Goal: Information Seeking & Learning: Compare options

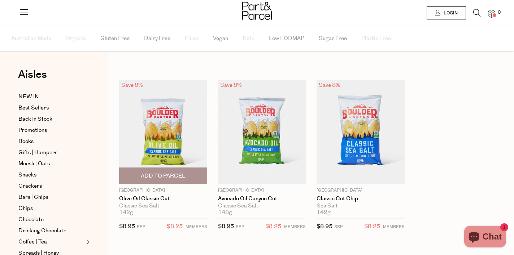
click at [184, 136] on img at bounding box center [163, 132] width 88 height 104
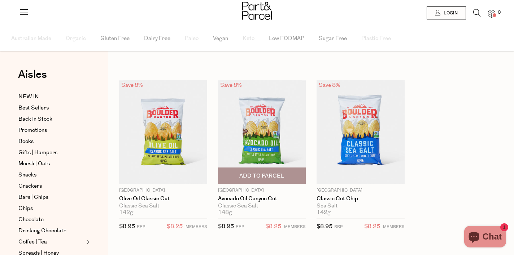
click at [266, 126] on img at bounding box center [262, 132] width 88 height 104
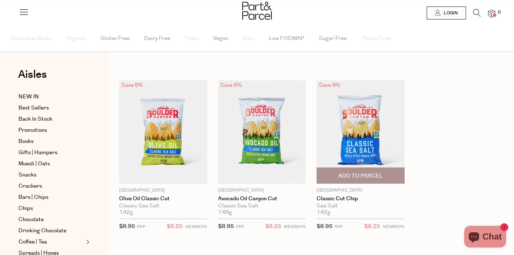
click at [353, 131] on img at bounding box center [360, 132] width 88 height 104
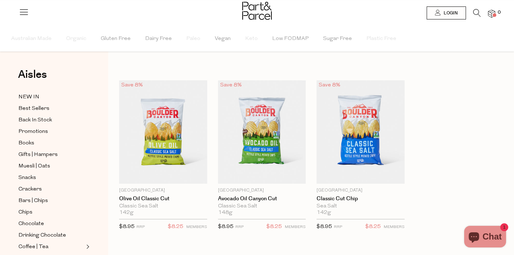
click at [476, 11] on icon at bounding box center [477, 13] width 8 height 8
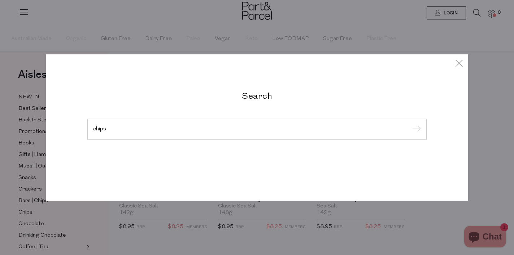
type input "chips"
click at [410, 124] on input "submit" at bounding box center [415, 129] width 11 height 11
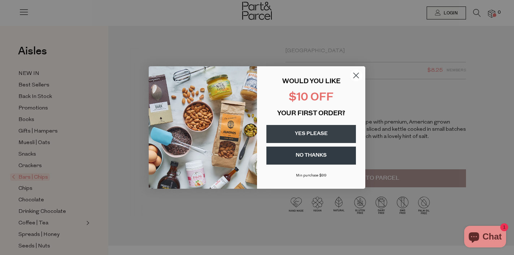
click at [353, 77] on circle "Close dialog" at bounding box center [356, 76] width 12 height 12
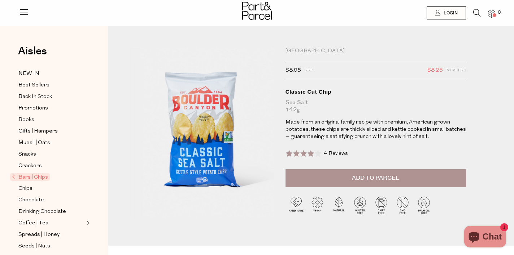
drag, startPoint x: 202, startPoint y: 106, endPoint x: 415, endPoint y: 2, distance: 236.6
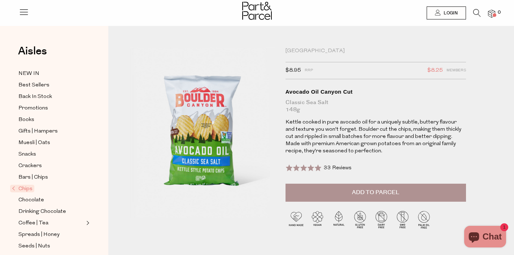
drag, startPoint x: 189, startPoint y: 113, endPoint x: 356, endPoint y: 94, distance: 168.1
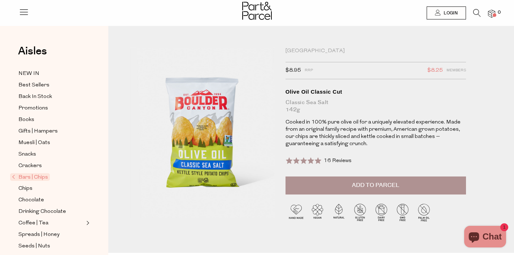
drag, startPoint x: 217, startPoint y: 129, endPoint x: 361, endPoint y: 29, distance: 175.9
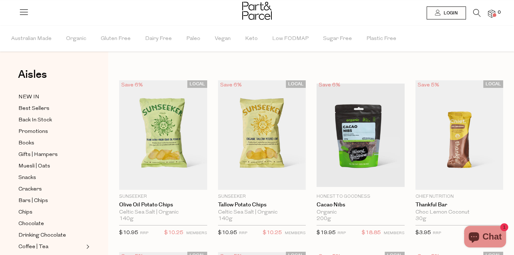
click at [476, 11] on icon at bounding box center [477, 13] width 8 height 8
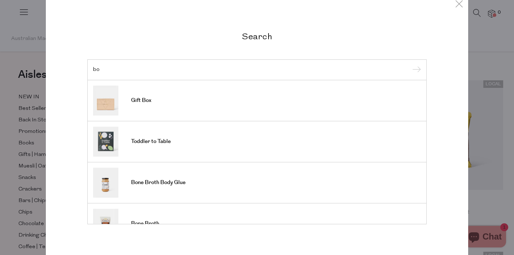
type input "b"
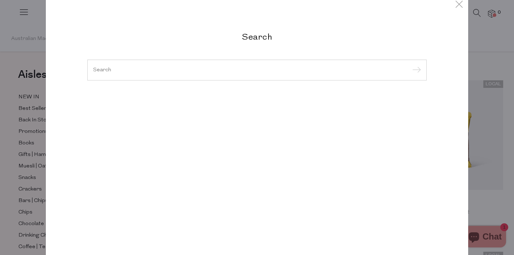
click at [501, 192] on div "Search Gift Box Toddler to Table Bone Broth Body Glue Bone Broth Milk to Meals …" at bounding box center [257, 127] width 514 height 255
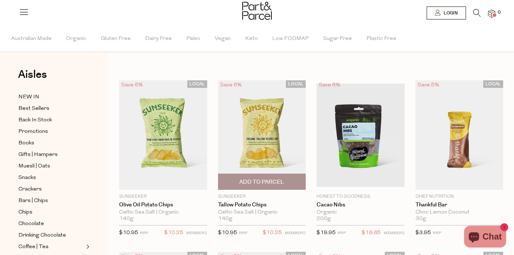
click at [270, 138] on img at bounding box center [262, 135] width 88 height 110
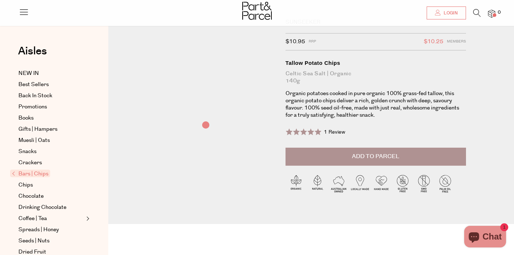
scroll to position [25, 0]
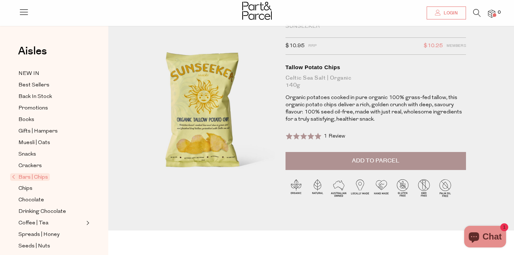
drag, startPoint x: 197, startPoint y: 92, endPoint x: 289, endPoint y: 0, distance: 130.4
click at [475, 12] on icon at bounding box center [477, 13] width 8 height 8
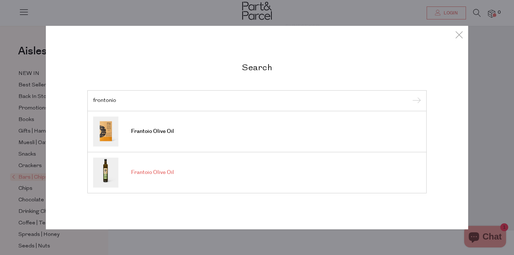
type input "frontonio"
click at [195, 176] on link "Frantoio Olive Oil" at bounding box center [257, 173] width 328 height 30
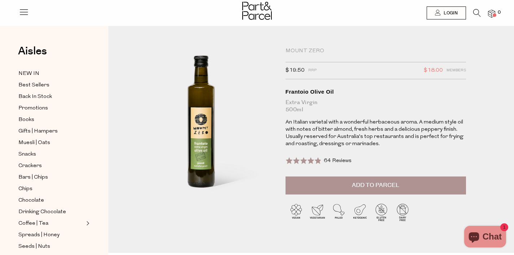
drag, startPoint x: 209, startPoint y: 123, endPoint x: 279, endPoint y: 1, distance: 139.8
click at [475, 14] on icon at bounding box center [477, 13] width 8 height 8
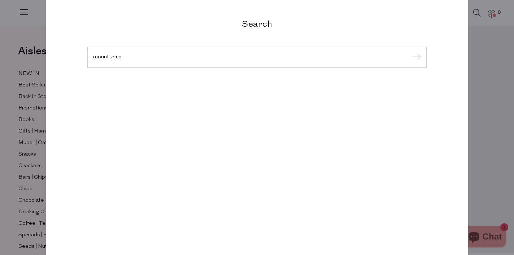
type input "mount zero"
click at [410, 52] on input "submit" at bounding box center [415, 57] width 11 height 11
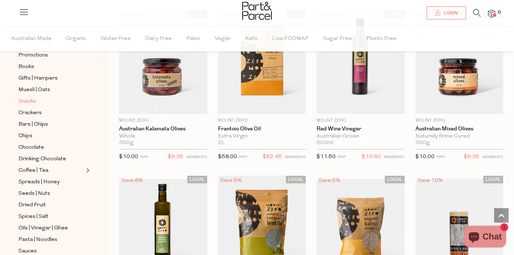
scroll to position [77, 0]
click at [49, 229] on span "Oils | Vinegar | Ghee" at bounding box center [42, 228] width 49 height 9
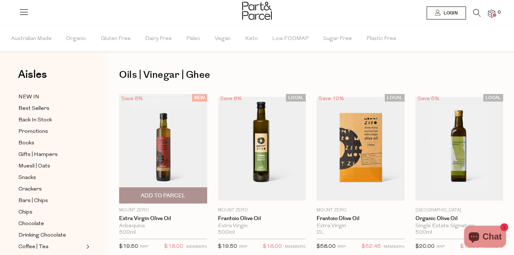
click at [164, 164] on img at bounding box center [163, 149] width 88 height 110
click at [477, 15] on icon at bounding box center [477, 13] width 8 height 8
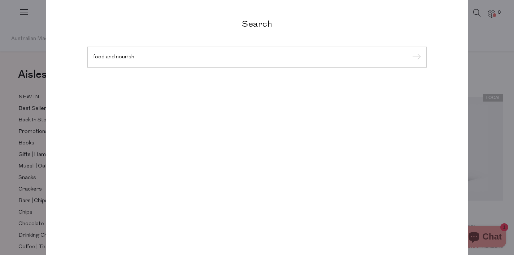
type input "food and nourish"
click at [410, 52] on input "submit" at bounding box center [415, 57] width 11 height 11
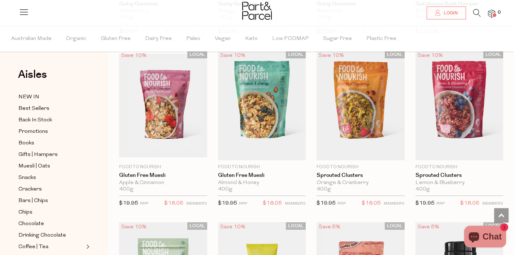
scroll to position [871, 0]
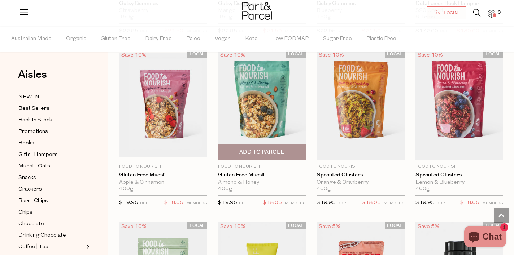
click at [248, 167] on p "Food to Nourish" at bounding box center [262, 167] width 88 height 6
copy div "Food to Nourish"
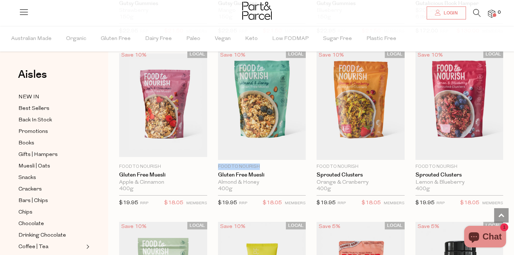
click at [477, 11] on icon at bounding box center [477, 13] width 8 height 8
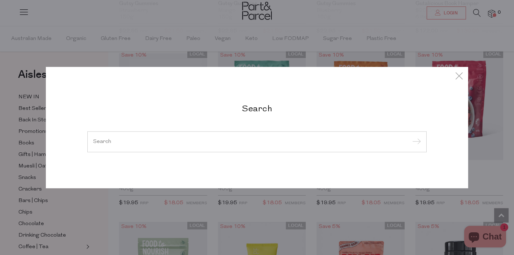
click at [201, 144] on input "search" at bounding box center [257, 141] width 328 height 5
paste input "Food to Nourish"
type input "Food to Nourish"
click at [410, 137] on input "submit" at bounding box center [415, 142] width 11 height 11
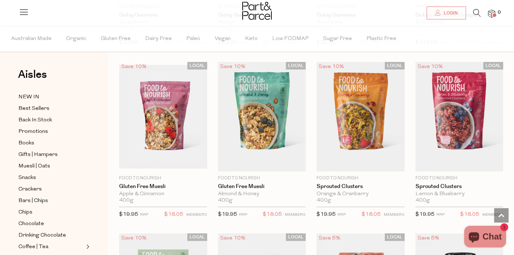
scroll to position [856, 0]
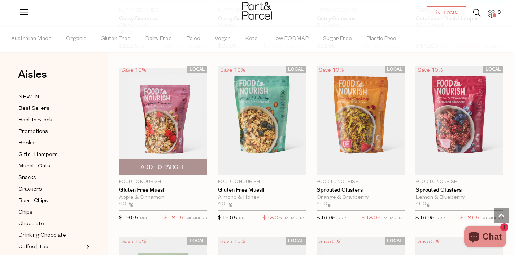
click at [188, 136] on img at bounding box center [163, 121] width 88 height 104
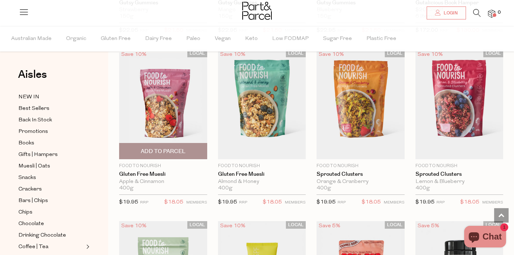
click at [182, 93] on img at bounding box center [163, 105] width 88 height 104
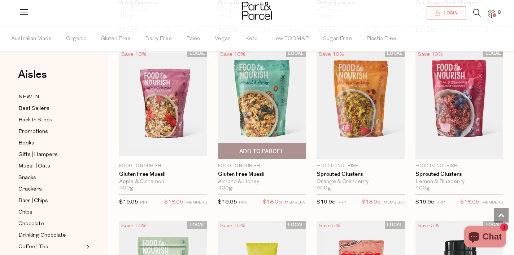
click at [284, 107] on img at bounding box center [262, 105] width 88 height 110
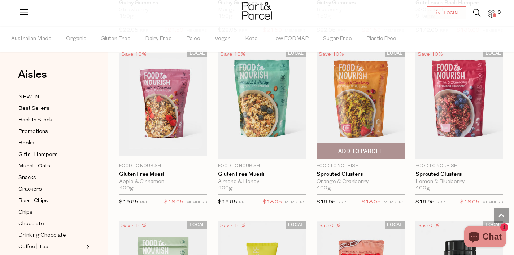
click at [334, 105] on img at bounding box center [360, 105] width 88 height 110
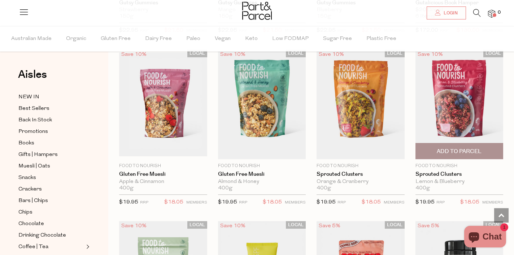
click at [427, 92] on img at bounding box center [459, 105] width 88 height 110
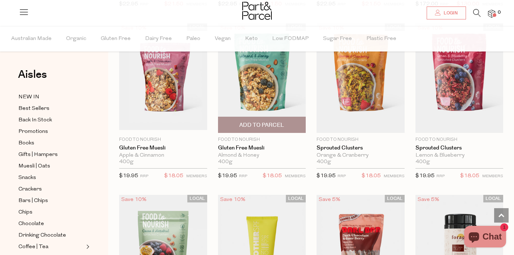
scroll to position [922, 0]
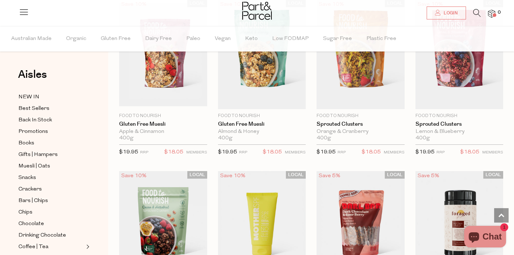
click at [477, 12] on icon at bounding box center [477, 13] width 8 height 8
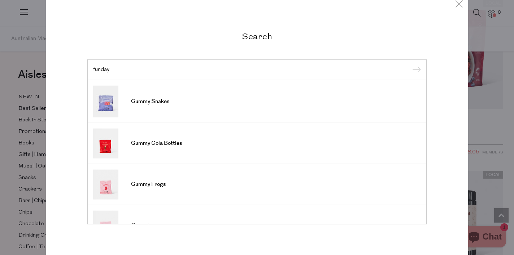
type input "funday"
click at [410, 65] on input "submit" at bounding box center [415, 70] width 11 height 11
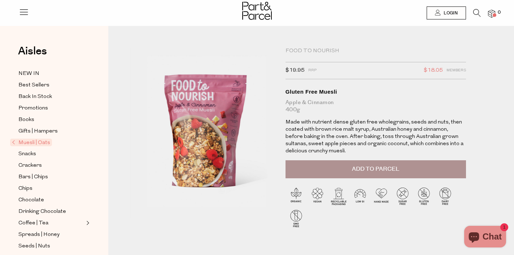
click at [257, 75] on img at bounding box center [202, 133] width 145 height 171
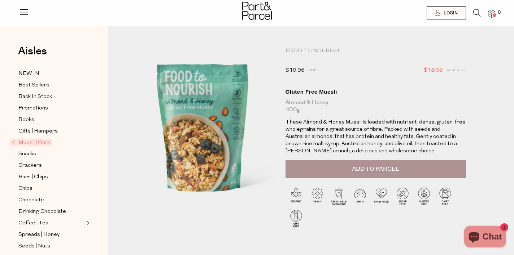
drag, startPoint x: 196, startPoint y: 136, endPoint x: 309, endPoint y: 5, distance: 173.0
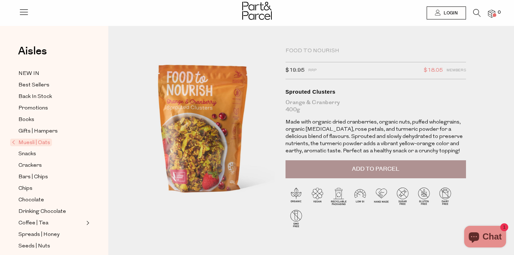
drag, startPoint x: 213, startPoint y: 112, endPoint x: 370, endPoint y: 1, distance: 191.8
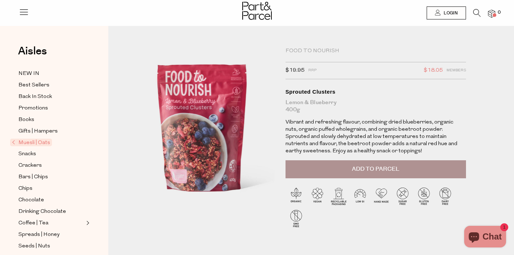
drag, startPoint x: 217, startPoint y: 107, endPoint x: 362, endPoint y: 3, distance: 177.9
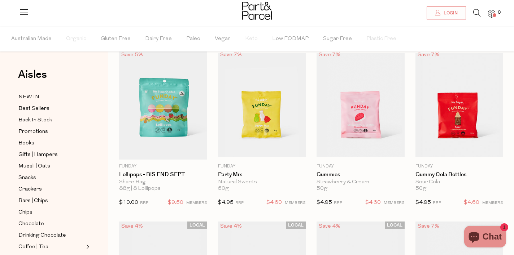
scroll to position [27, 0]
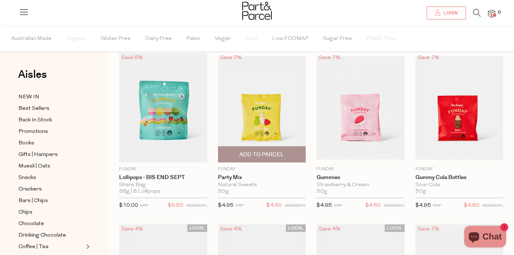
click at [278, 126] on img at bounding box center [262, 108] width 88 height 104
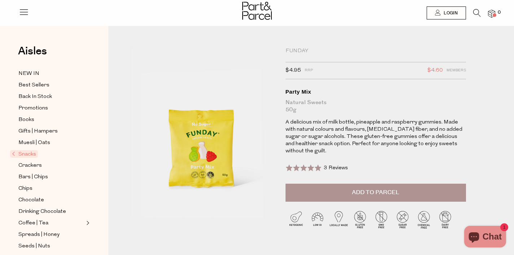
drag, startPoint x: 196, startPoint y: 140, endPoint x: 429, endPoint y: 0, distance: 271.1
click at [478, 16] on icon at bounding box center [477, 13] width 8 height 8
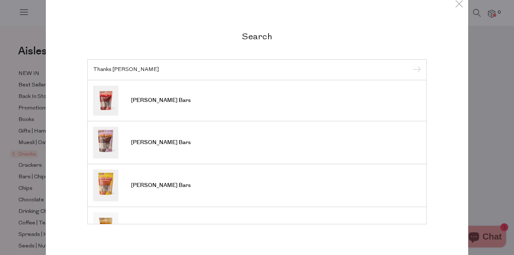
type input "Thanks Darl"
click at [410, 65] on input "submit" at bounding box center [415, 70] width 11 height 11
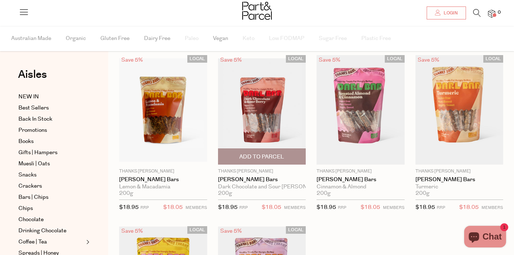
scroll to position [23, 0]
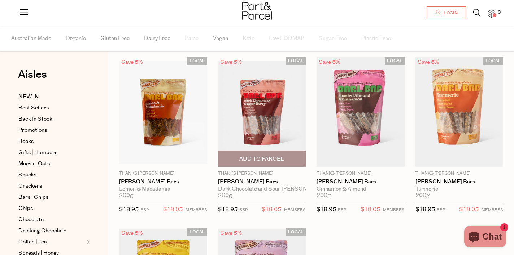
click at [266, 133] on img at bounding box center [262, 113] width 88 height 104
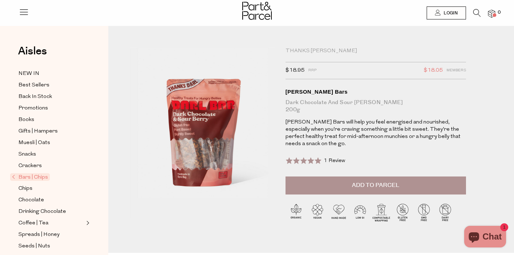
click at [281, 59] on div "Thanks Darl $18.95 RRP $18.05 Members Available: In Stock Darl Bars Dark Chocol…" at bounding box center [373, 142] width 187 height 188
click at [475, 13] on icon at bounding box center [477, 13] width 8 height 8
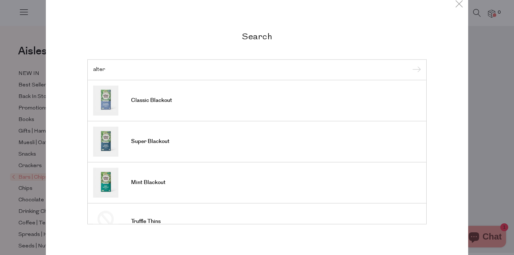
type input "alter"
click at [410, 65] on input "submit" at bounding box center [415, 70] width 11 height 11
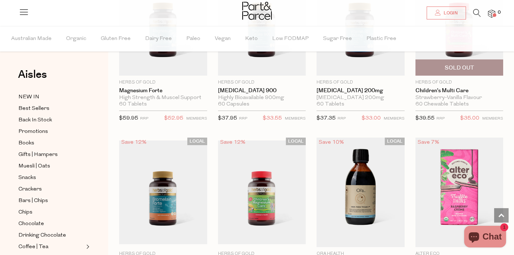
scroll to position [226, 0]
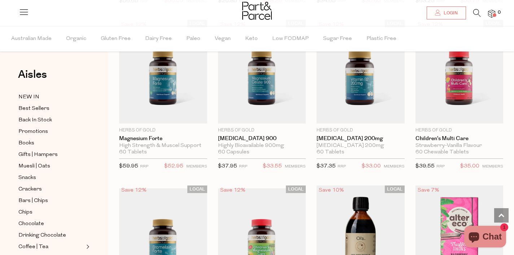
click at [477, 14] on icon at bounding box center [477, 13] width 8 height 8
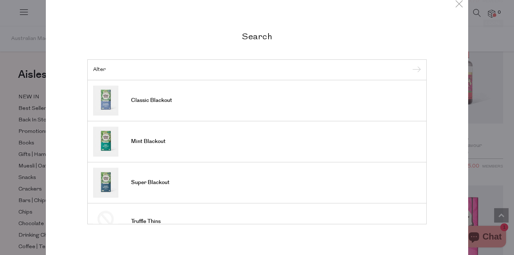
type input "Alter"
click at [410, 65] on input "submit" at bounding box center [415, 70] width 11 height 11
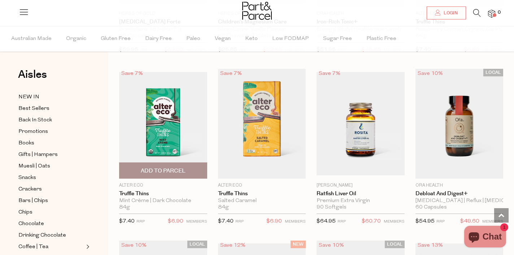
scroll to position [517, 0]
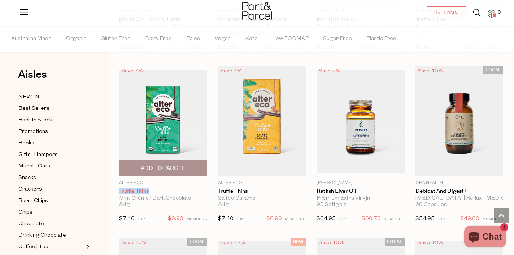
drag, startPoint x: 118, startPoint y: 191, endPoint x: 154, endPoint y: 191, distance: 35.4
click at [154, 191] on div "Save 7% 1 Add To Parcel Alter Eco Truffle Thins Mint Crème | Dark Chocolate 84g…" at bounding box center [157, 146] width 99 height 161
copy link "Truffle Thins"
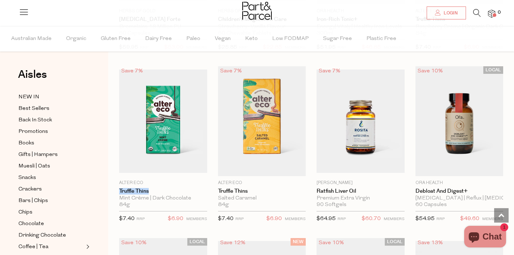
click at [478, 11] on icon at bounding box center [477, 13] width 8 height 8
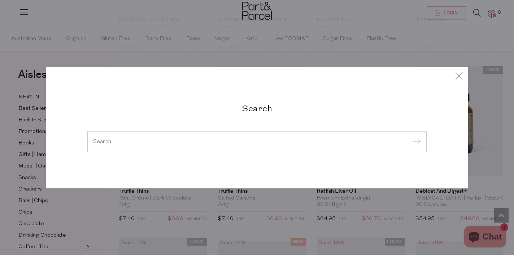
paste input "Truffle Thins"
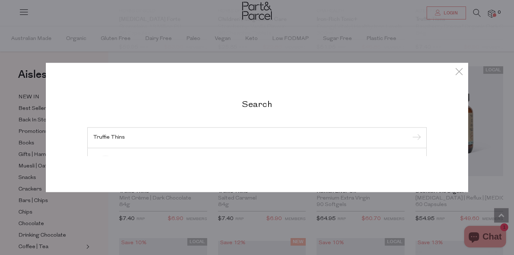
type input "Truffle Thins"
click at [410, 133] on input "submit" at bounding box center [415, 138] width 11 height 11
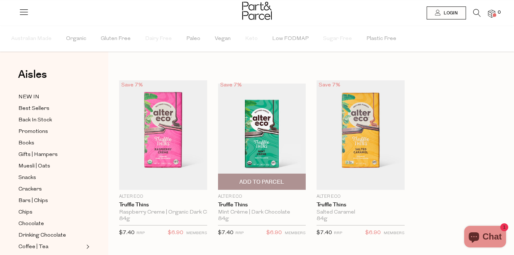
click at [270, 143] on img at bounding box center [262, 136] width 88 height 104
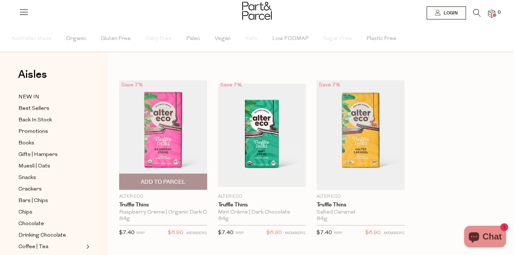
click at [183, 136] on img at bounding box center [163, 135] width 88 height 110
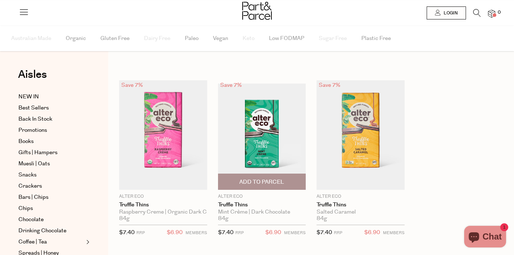
click at [266, 131] on img at bounding box center [262, 136] width 88 height 104
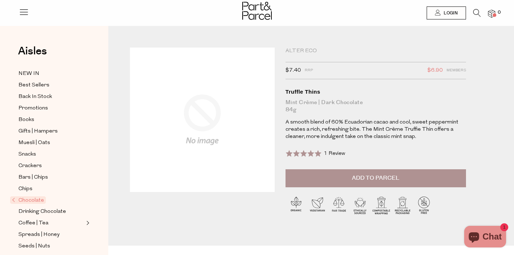
click at [489, 121] on div "Alter Eco $7.40 RRP $6.90 Members Available: In Stock Truffle Thins Mint Crème …" at bounding box center [310, 147] width 373 height 198
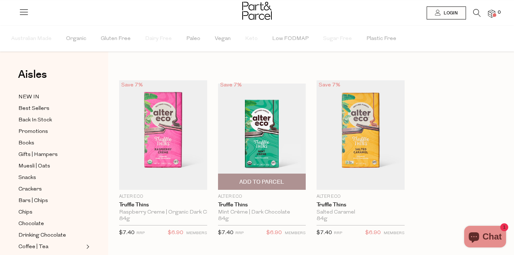
click at [263, 100] on img at bounding box center [262, 136] width 88 height 104
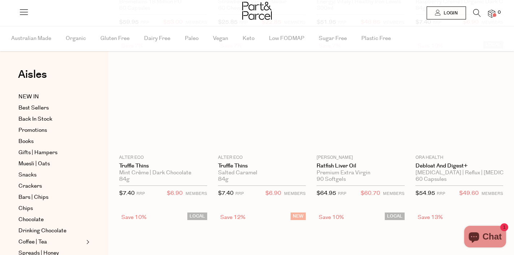
scroll to position [518, 0]
